Goal: Task Accomplishment & Management: Manage account settings

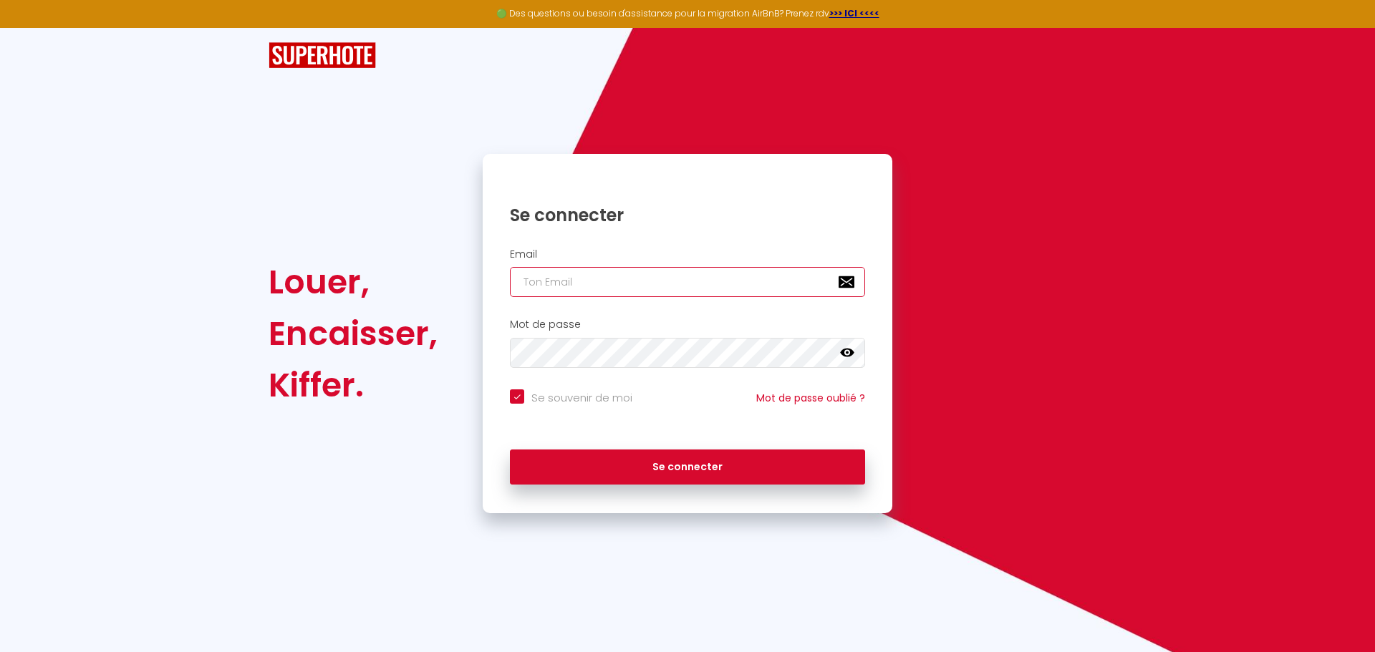
drag, startPoint x: 565, startPoint y: 284, endPoint x: 660, endPoint y: 297, distance: 95.3
click at [565, 284] on input "email" at bounding box center [687, 282] width 355 height 30
paste input "apdhk68+[EMAIL_ADDRESS][DOMAIN_NAME]"
type input "apdhk68+[EMAIL_ADDRESS][DOMAIN_NAME]"
checkbox input "true"
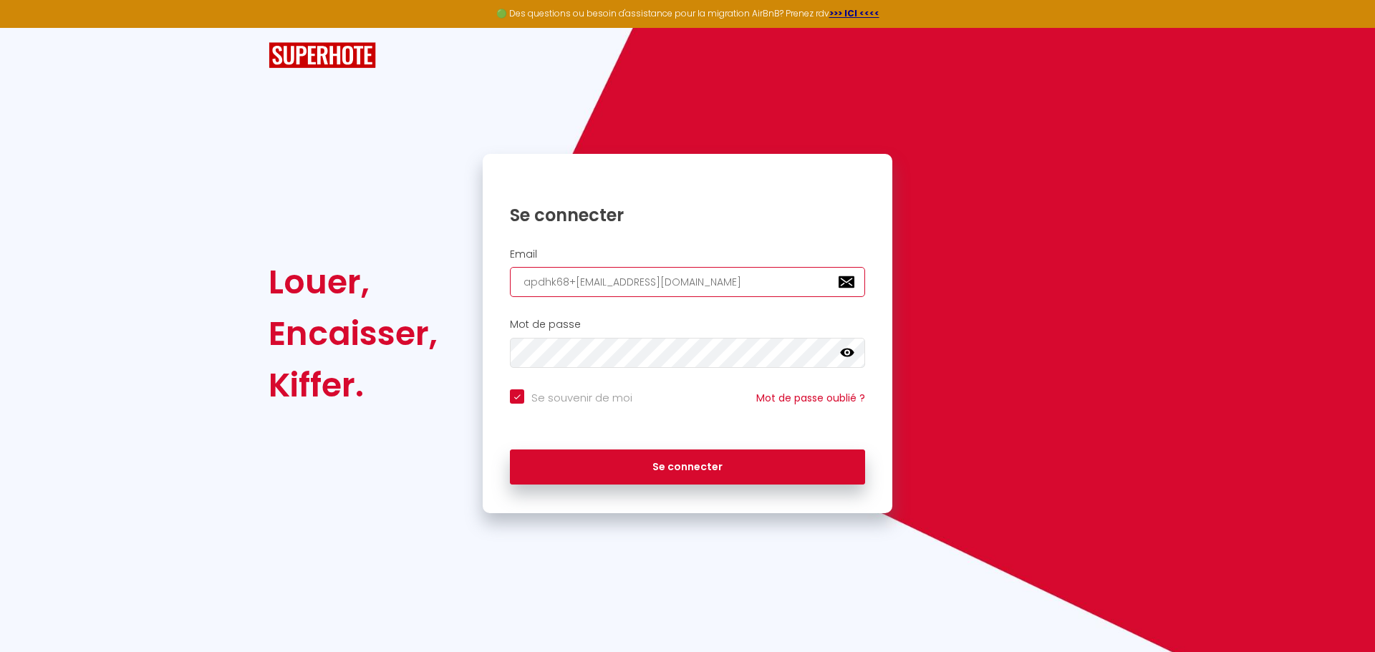
type input "apdhk68+[EMAIL_ADDRESS][DOMAIN_NAME]"
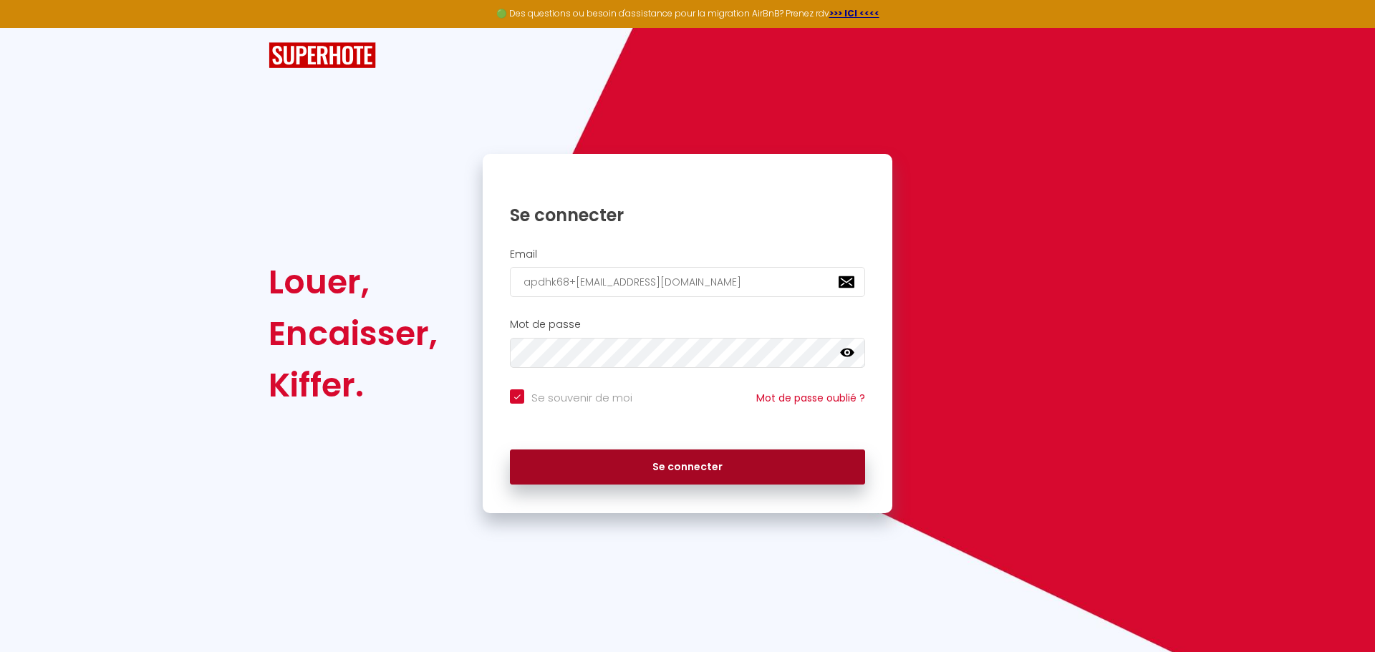
click at [690, 470] on button "Se connecter" at bounding box center [687, 468] width 355 height 36
checkbox input "true"
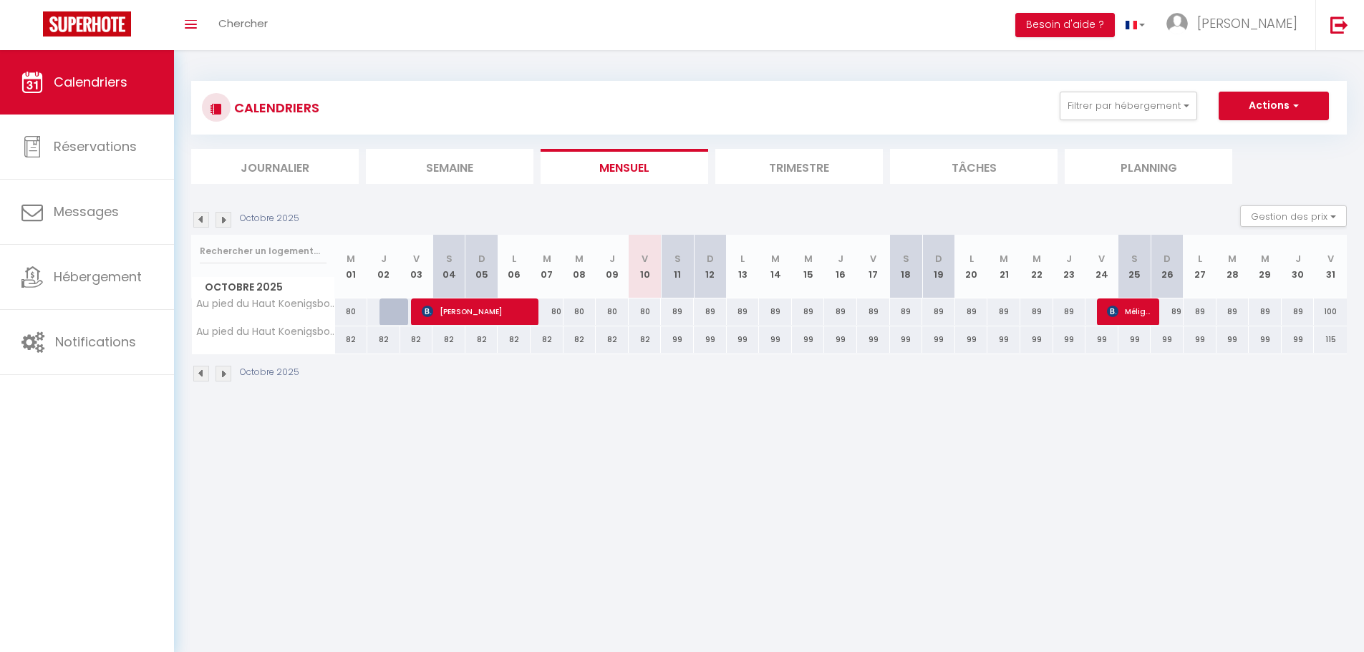
click at [567, 425] on body "Voir Activer les remboursements Capital Koala Remboursements Koala activés 7 Bé…" at bounding box center [682, 376] width 1364 height 652
click at [220, 375] on img at bounding box center [224, 374] width 16 height 16
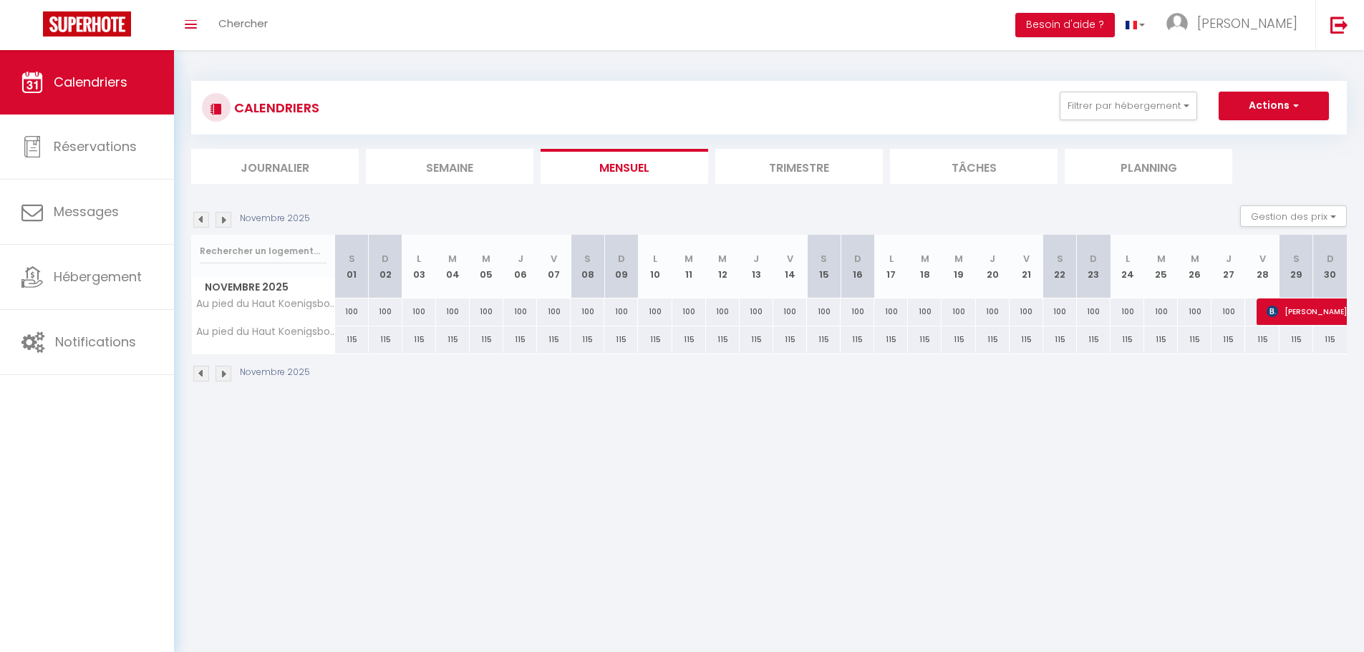
click at [220, 375] on img at bounding box center [224, 374] width 16 height 16
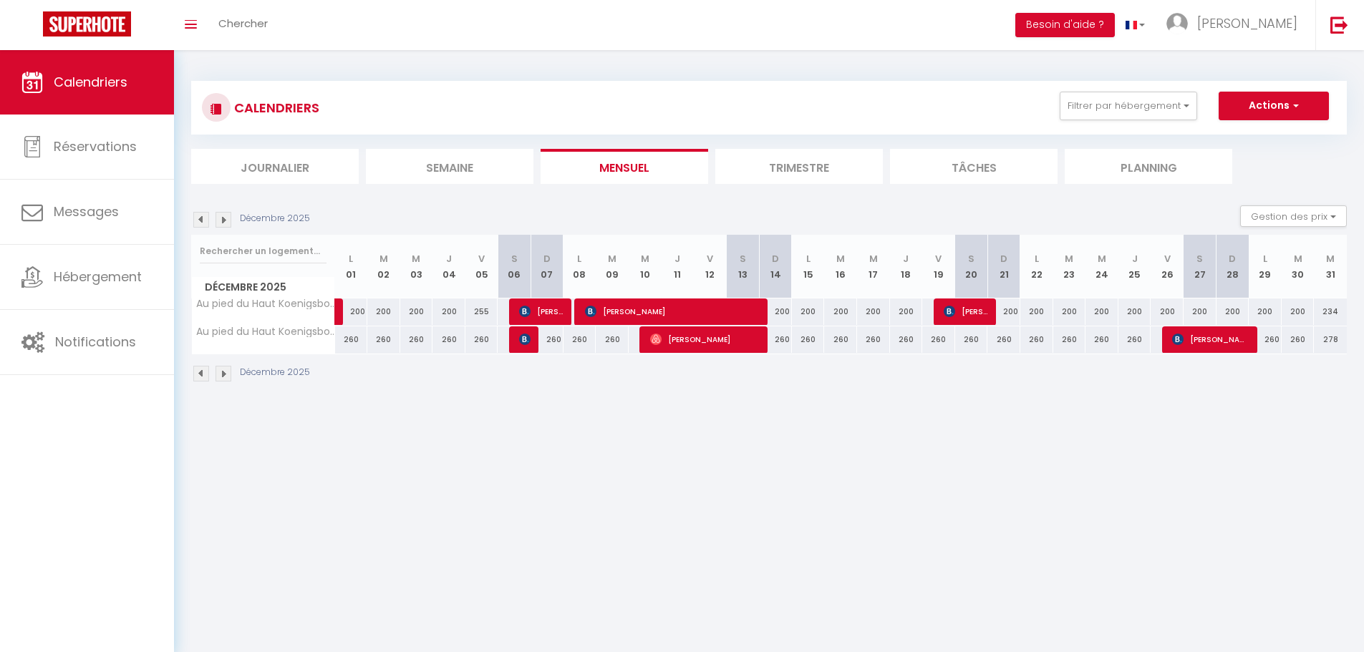
click at [220, 375] on img at bounding box center [224, 374] width 16 height 16
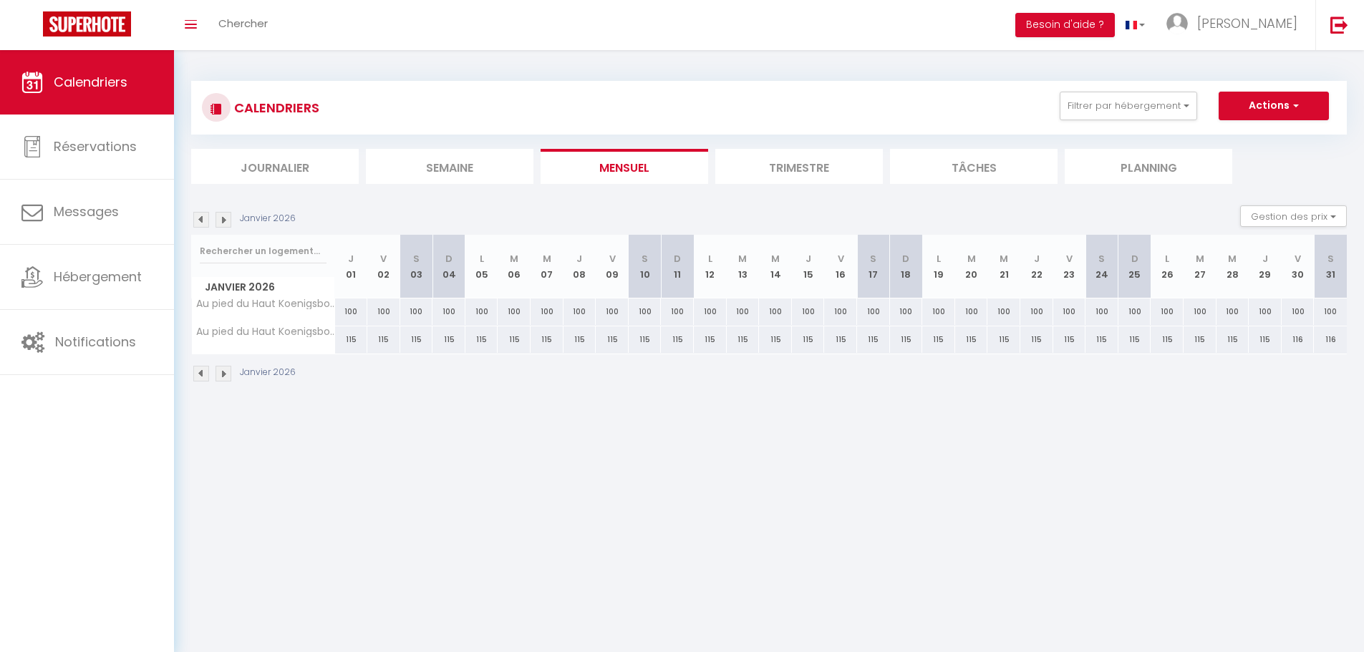
click at [196, 376] on img at bounding box center [201, 374] width 16 height 16
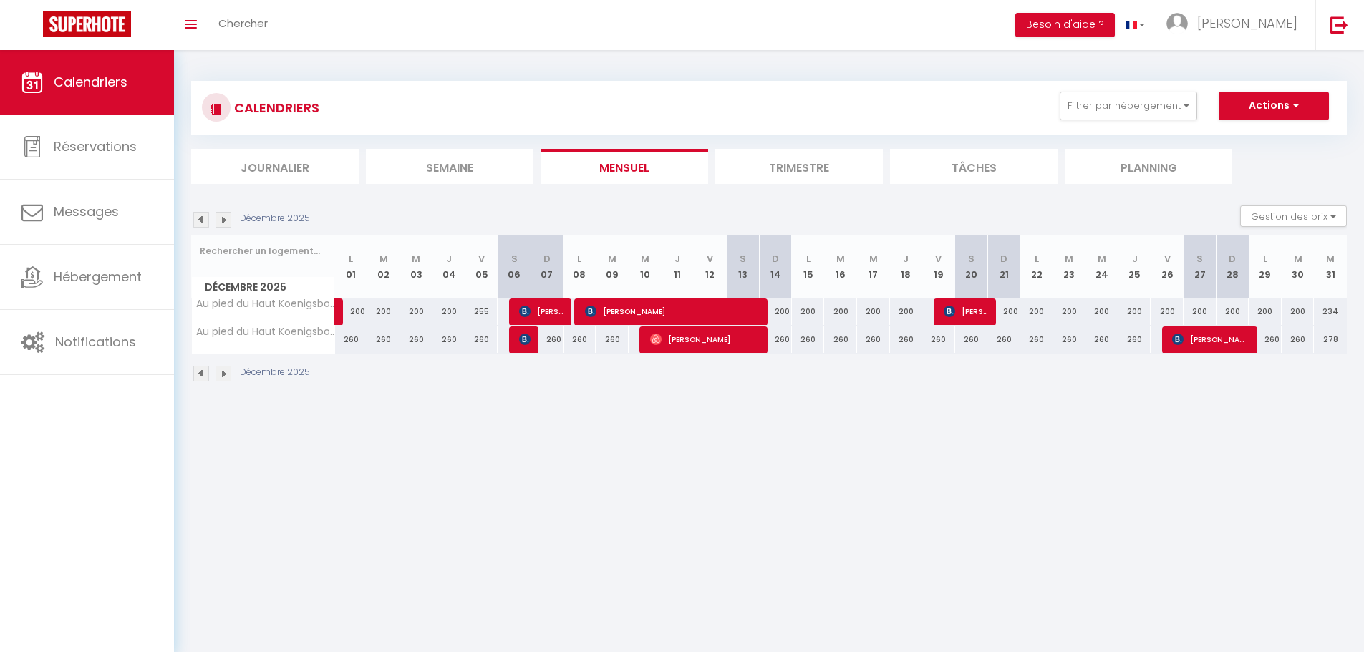
click at [196, 376] on img at bounding box center [201, 374] width 16 height 16
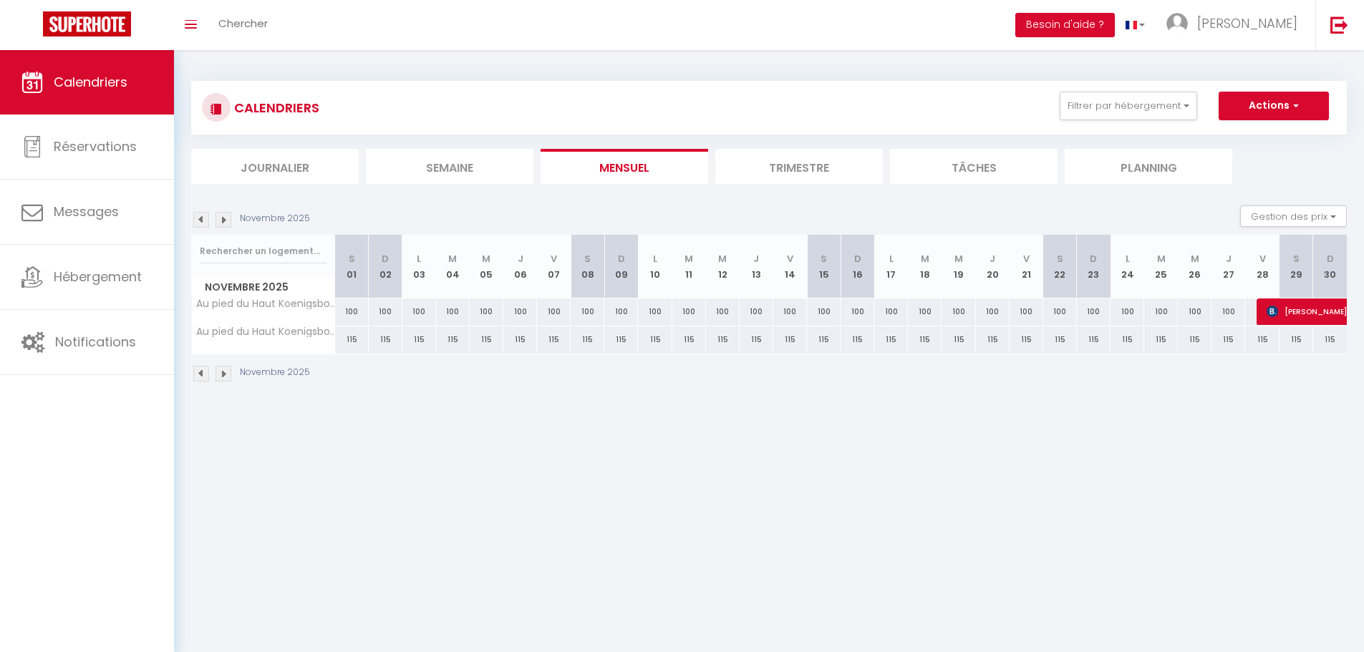
click at [196, 376] on img at bounding box center [201, 374] width 16 height 16
select select
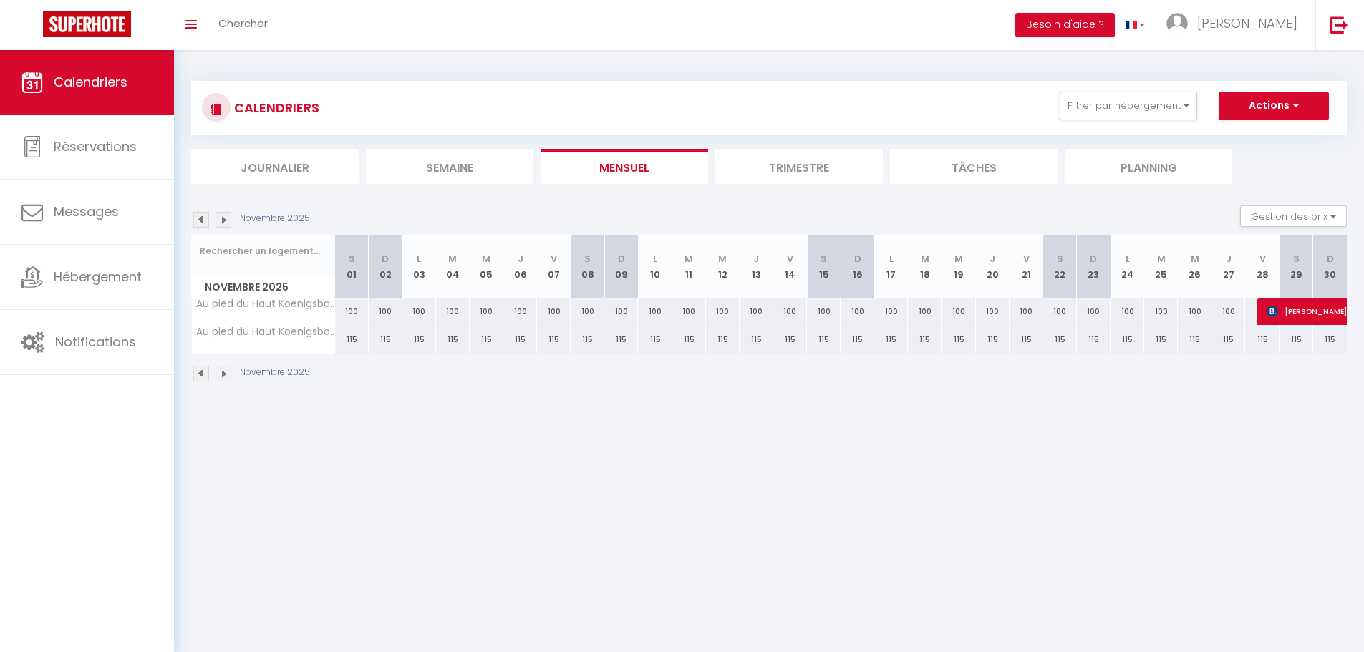
select select
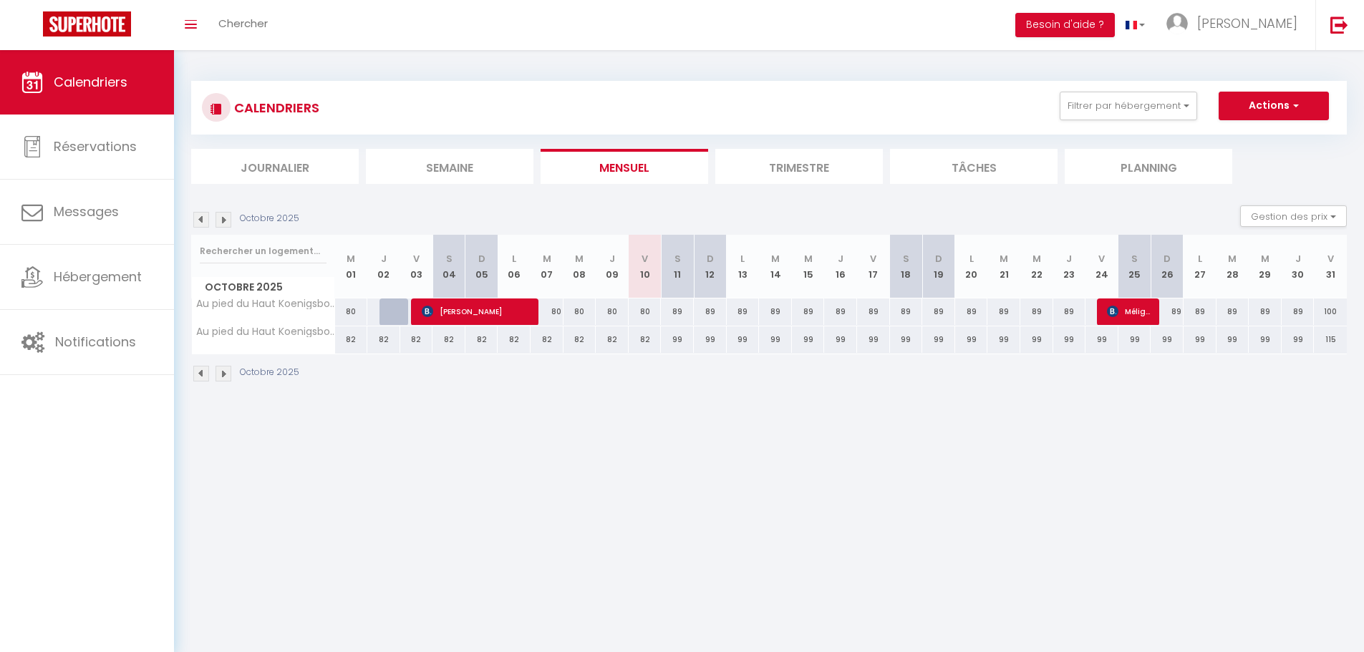
click at [673, 473] on body "Voir Activer les remboursements Capital Koala Remboursements Koala activés 7 Bé…" at bounding box center [682, 376] width 1364 height 652
click at [1127, 314] on span "Méliganne Houlet" at bounding box center [1129, 311] width 44 height 27
select select "OK"
select select "KO"
select select "0"
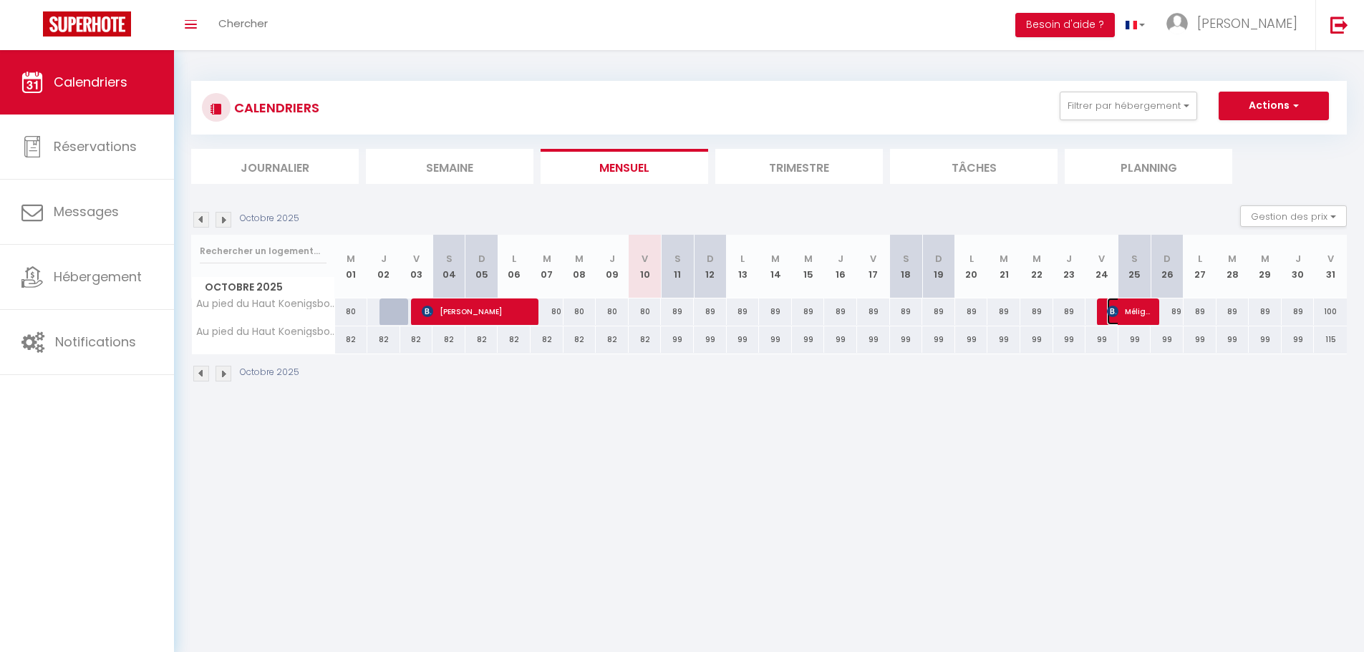
select select "0"
select select "1"
select select
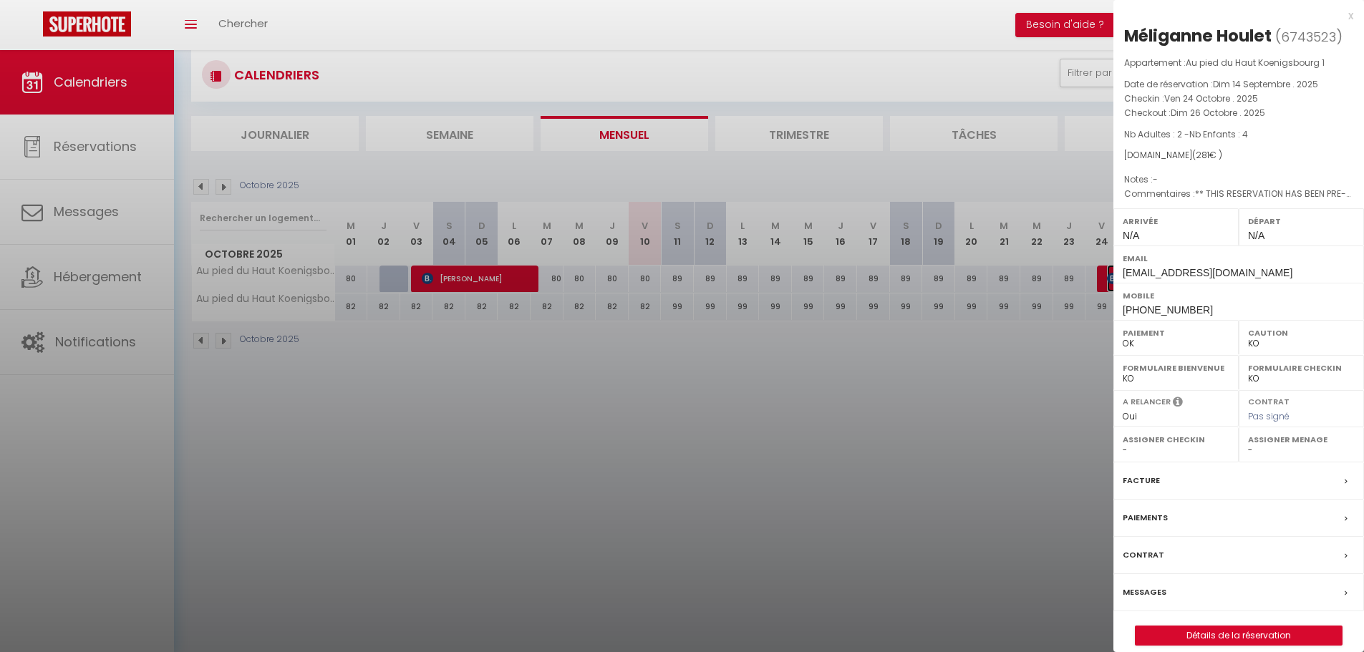
scroll to position [50, 0]
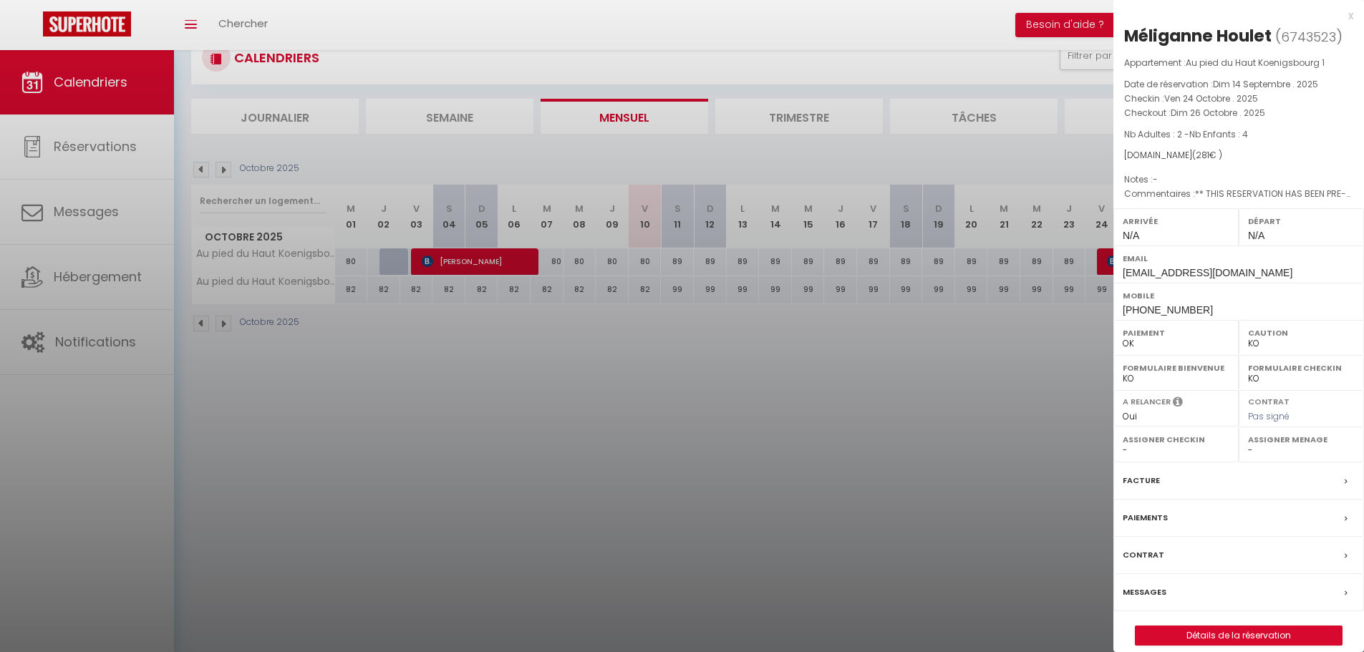
click at [885, 488] on div at bounding box center [682, 326] width 1364 height 652
